Goal: Register for event/course

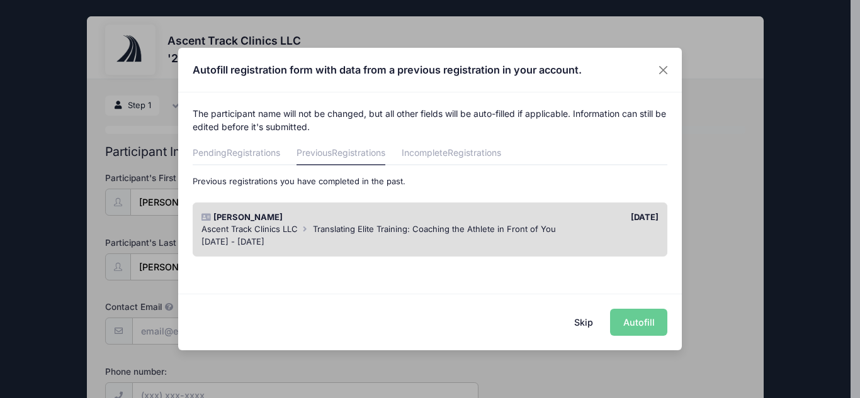
click at [635, 324] on div "Skip Autofill" at bounding box center [429, 322] width 503 height 56
click at [631, 322] on div "Skip Autofill" at bounding box center [429, 322] width 503 height 56
click at [588, 320] on button "Skip" at bounding box center [583, 322] width 45 height 27
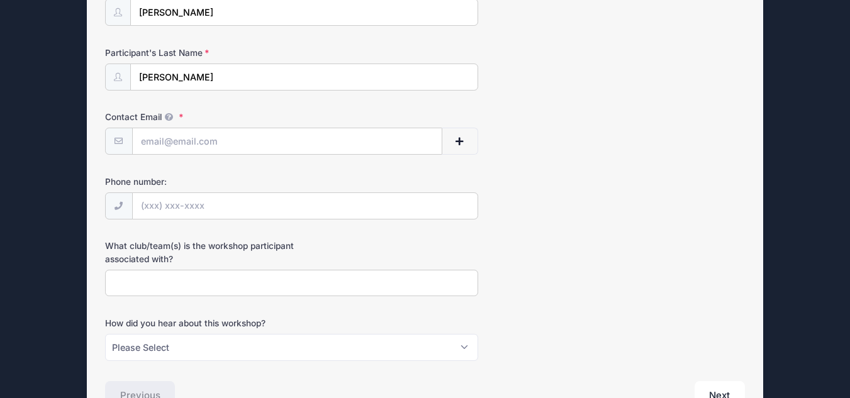
scroll to position [201, 0]
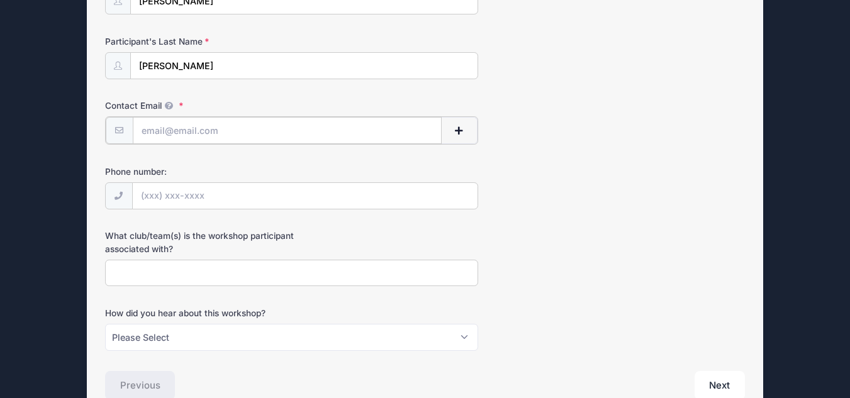
click at [303, 130] on input "Contact Email" at bounding box center [287, 130] width 309 height 27
type input "[EMAIL_ADDRESS][DOMAIN_NAME]"
type input "(512) 751-4551"
click at [274, 276] on input "What club/team(s) is the workshop participant associated with?" at bounding box center [291, 272] width 373 height 27
type input "USATF Arizona"
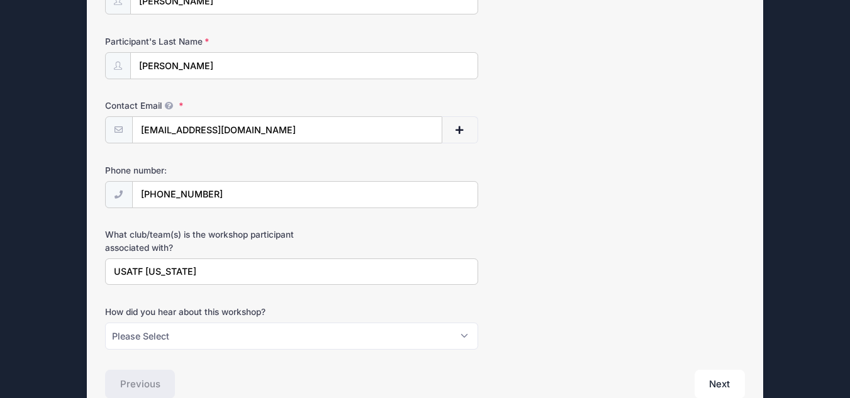
click at [308, 311] on label "How did you hear about this workshop?" at bounding box center [211, 312] width 213 height 13
click at [308, 323] on select "Please Select Email Instagram Facebook X/Twitter A friend Saw information about…" at bounding box center [291, 336] width 373 height 27
select select "Email"
click at [510, 319] on div "How did you hear about this workshop? Please Select Email Instagram Facebook X/…" at bounding box center [425, 328] width 640 height 44
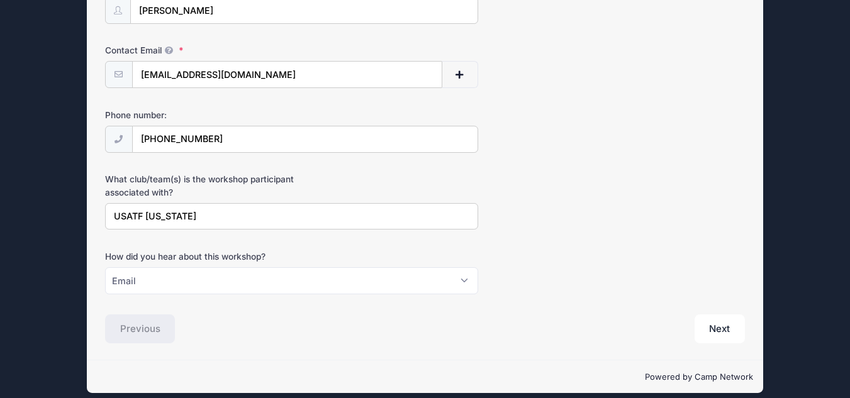
scroll to position [268, 0]
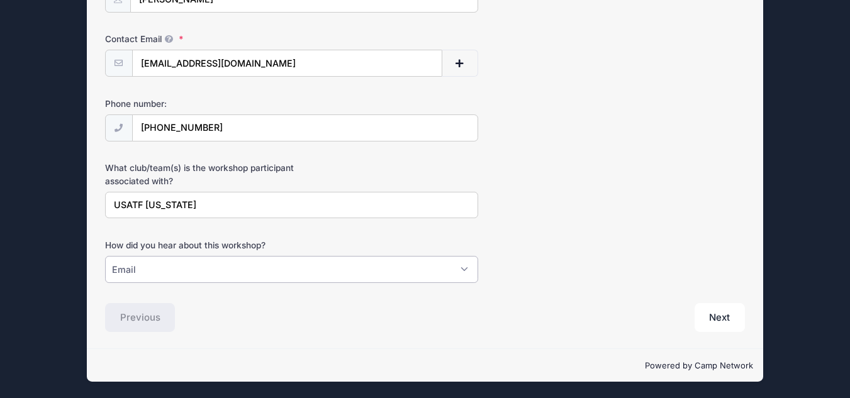
click at [468, 269] on select "Please Select Email Instagram Facebook X/Twitter A friend Saw information about…" at bounding box center [291, 269] width 373 height 27
click at [720, 315] on button "Next" at bounding box center [720, 317] width 51 height 29
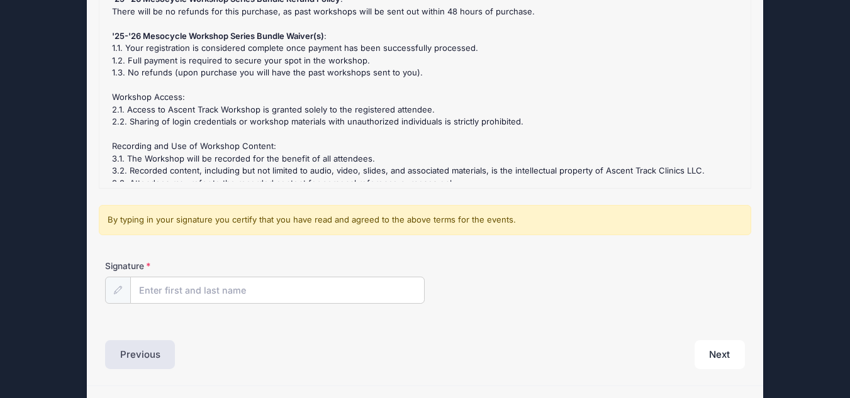
scroll to position [214, 0]
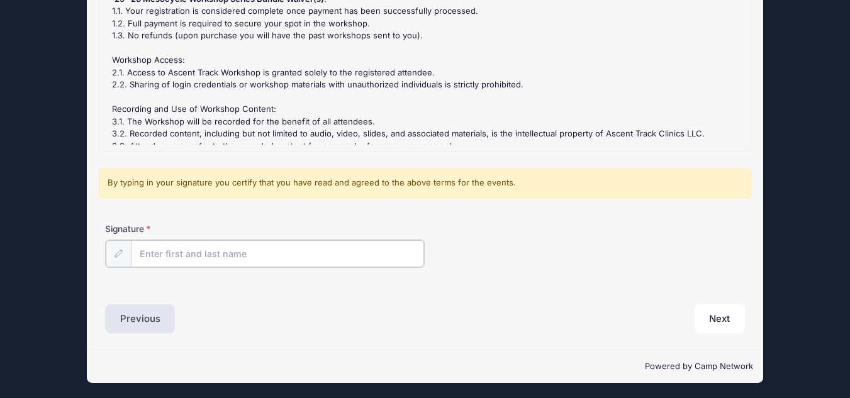
click at [359, 255] on input "Signature" at bounding box center [278, 253] width 294 height 27
type input "Susan Humphrey"
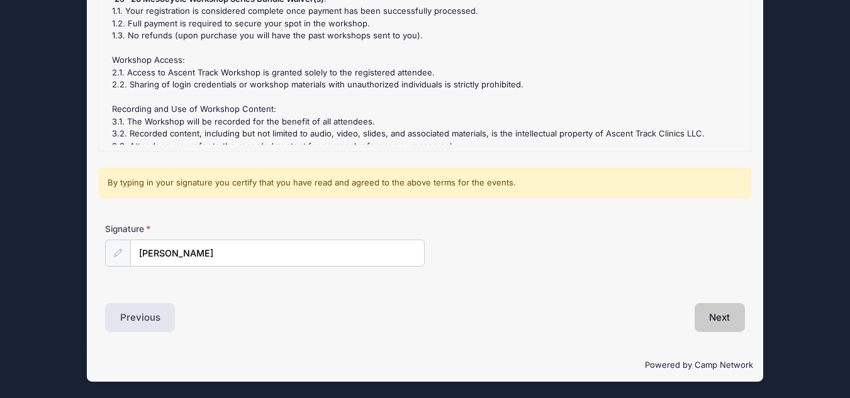
click at [714, 318] on button "Next" at bounding box center [720, 317] width 51 height 29
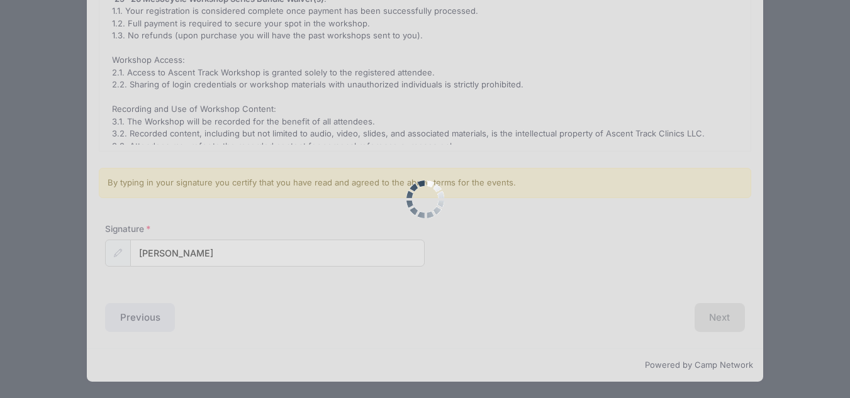
scroll to position [0, 0]
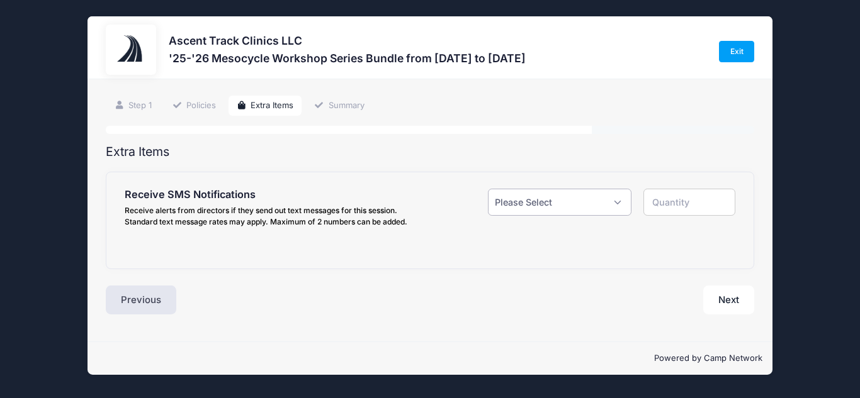
click at [618, 201] on select "Please Select Yes ($0.00) No" at bounding box center [559, 202] width 143 height 27
select select "1"
click at [488, 189] on select "Please Select Yes ($0.00) No" at bounding box center [559, 202] width 143 height 27
type input "1"
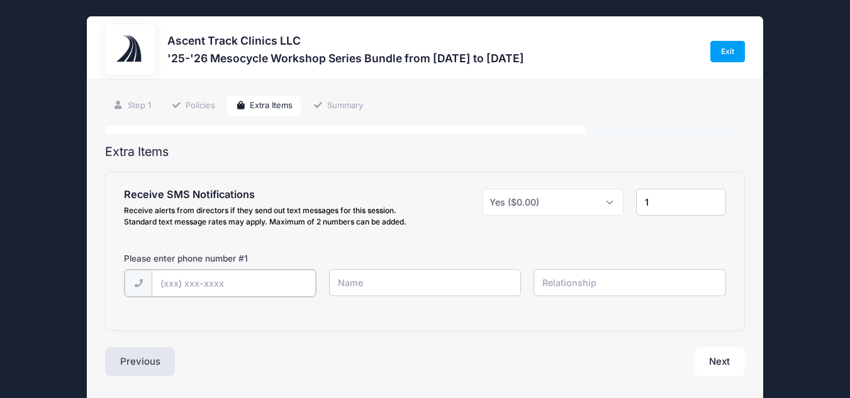
click at [271, 279] on input "text" at bounding box center [234, 283] width 164 height 27
type input "(512) 751-4551"
click at [406, 288] on input "text" at bounding box center [425, 282] width 193 height 27
type input "Sue Humphrey"
type input "self"
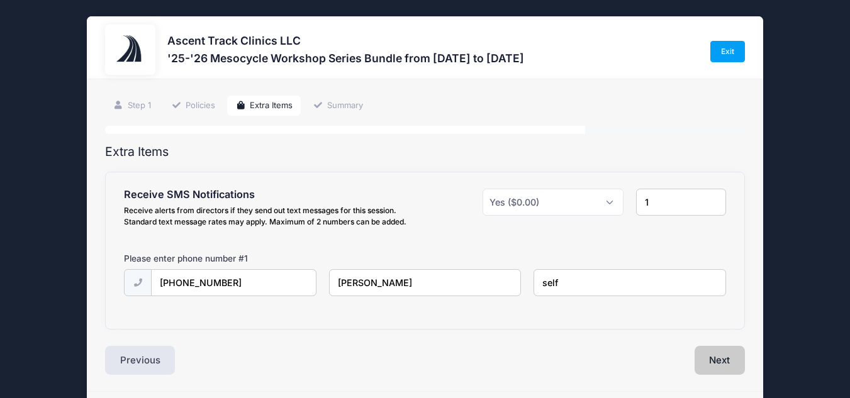
click at [725, 359] on button "Next" at bounding box center [720, 360] width 51 height 29
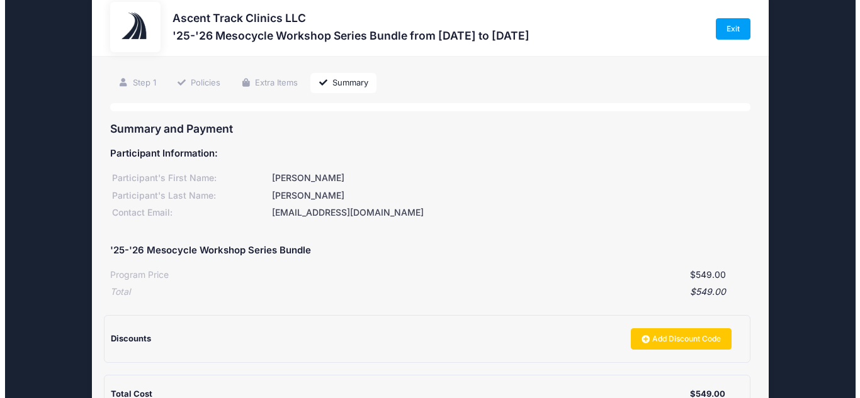
scroll to position [25, 0]
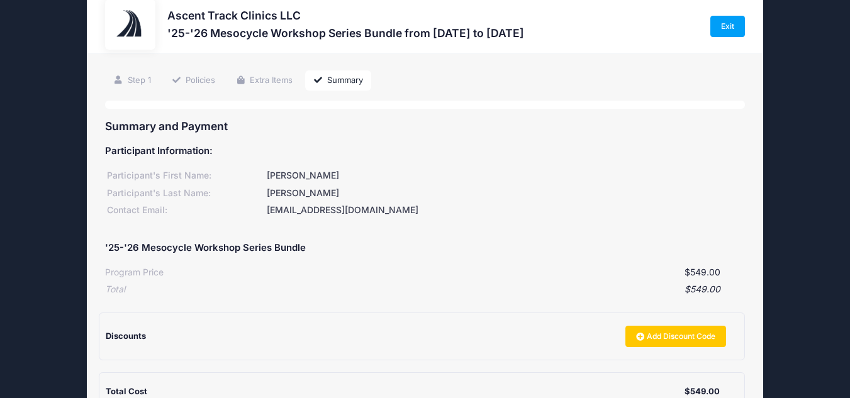
click at [149, 352] on div "Discounts Add Discount Code" at bounding box center [422, 336] width 633 height 46
click at [172, 327] on div "Discounts Add Discount Code" at bounding box center [416, 336] width 620 height 21
click at [137, 335] on span "Discounts" at bounding box center [126, 336] width 40 height 10
click at [661, 336] on link "Add Discount Code" at bounding box center [675, 336] width 101 height 21
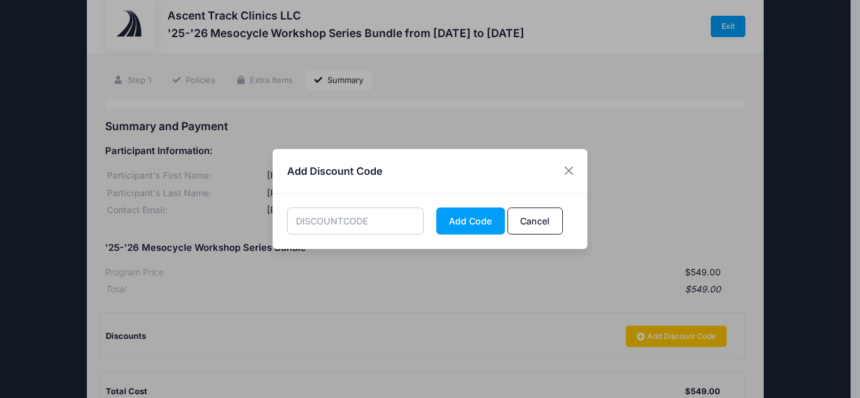
paste input "MESOALUM"
type input "MESOALUM"
click at [461, 214] on button "Add Code" at bounding box center [470, 221] width 69 height 27
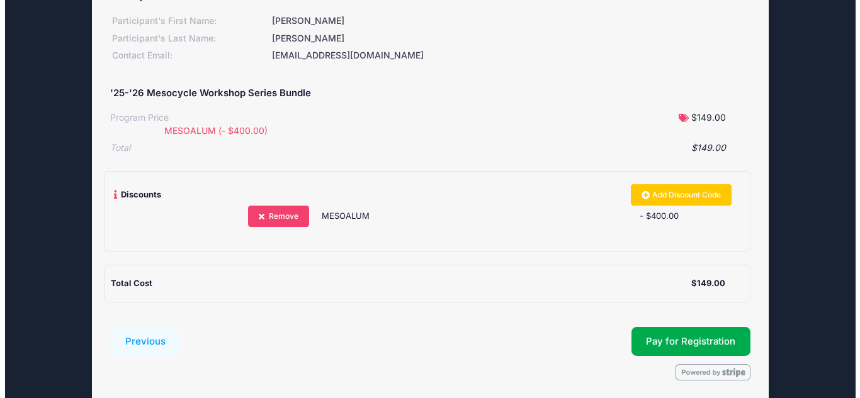
scroll to position [228, 0]
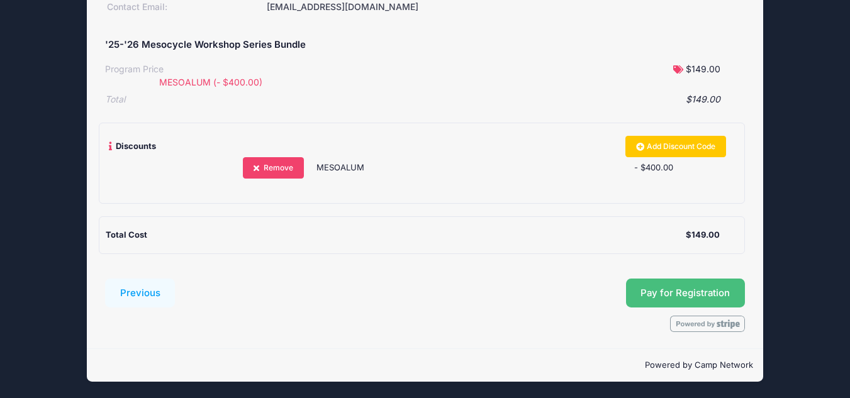
click at [663, 289] on span "Pay for Registration" at bounding box center [685, 293] width 89 height 11
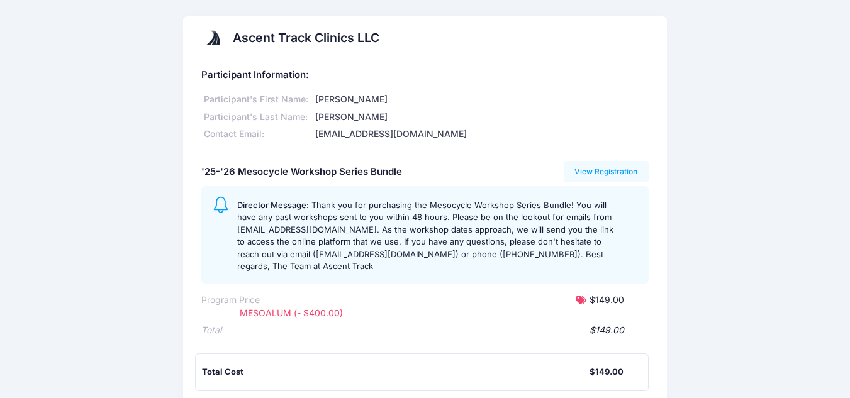
click at [689, 234] on div "Ascent Track Clinics LLC Participant Information: Participant's First Name: [PE…" at bounding box center [425, 321] width 850 height 610
